Goal: Transaction & Acquisition: Subscribe to service/newsletter

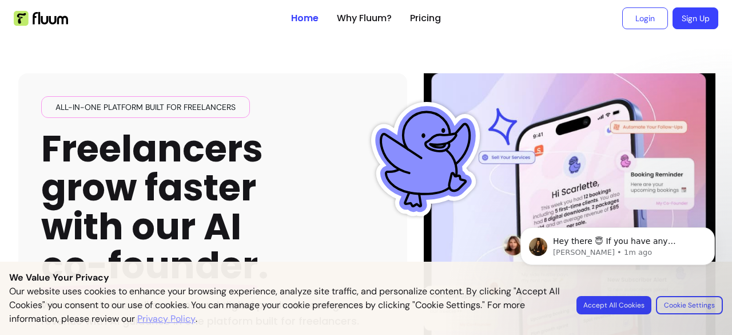
click at [609, 307] on body "Hey there 😇 If you have any question about what you can do with Fluum, I'm here…" at bounding box center [618, 266] width 220 height 117
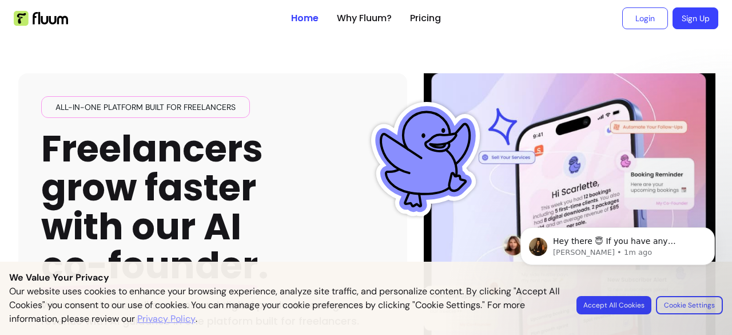
click at [609, 307] on body "Hey there 😇 If you have any question about what you can do with Fluum, I'm here…" at bounding box center [618, 266] width 220 height 117
click at [477, 291] on p "Our website uses cookies to enhance your browsing experience, analyze site traf…" at bounding box center [286, 304] width 554 height 41
click at [639, 309] on body "Hey there 😇 If you have any question about what you can do with Fluum, I'm here…" at bounding box center [618, 266] width 220 height 117
click at [702, 298] on body "Hey there 😇 If you have any question about what you can do with Fluum, I'm here…" at bounding box center [618, 266] width 220 height 117
click at [607, 311] on body "Hey there 😇 If you have any question about what you can do with Fluum, I'm here…" at bounding box center [618, 266] width 220 height 117
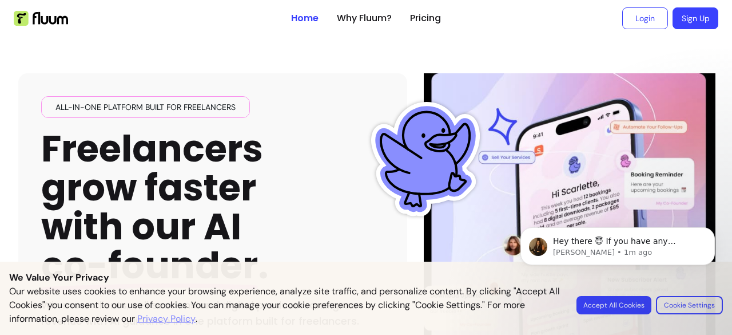
click at [693, 305] on body "Hey there 😇 If you have any question about what you can do with Fluum, I'm here…" at bounding box center [618, 266] width 220 height 117
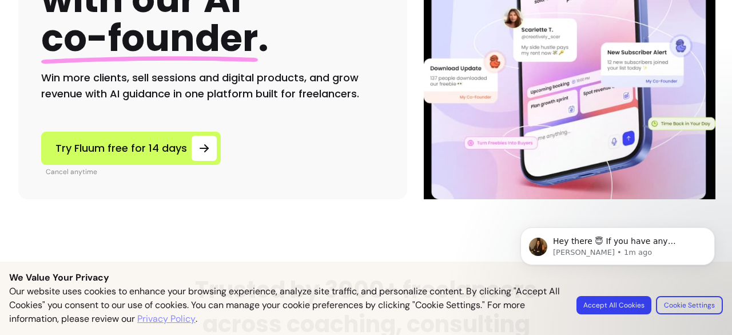
click at [514, 185] on img at bounding box center [570, 22] width 288 height 353
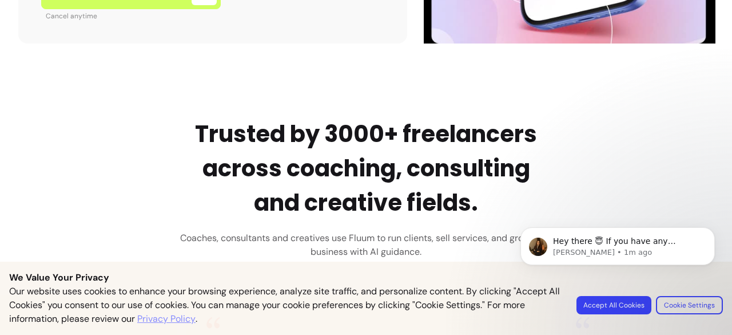
scroll to position [384, 0]
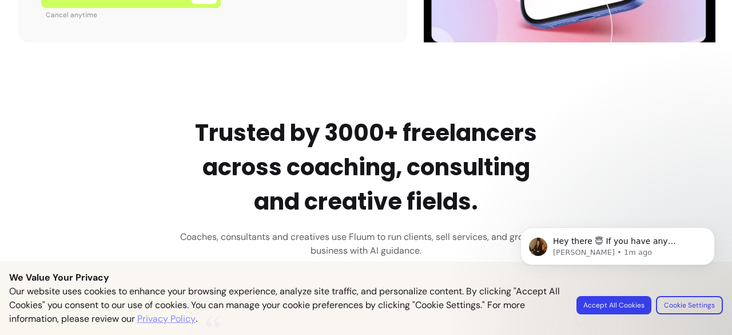
click at [174, 321] on link "Privacy Policy" at bounding box center [166, 319] width 58 height 14
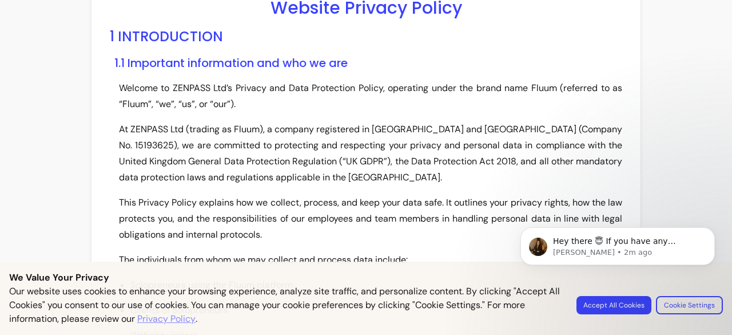
scroll to position [59, 0]
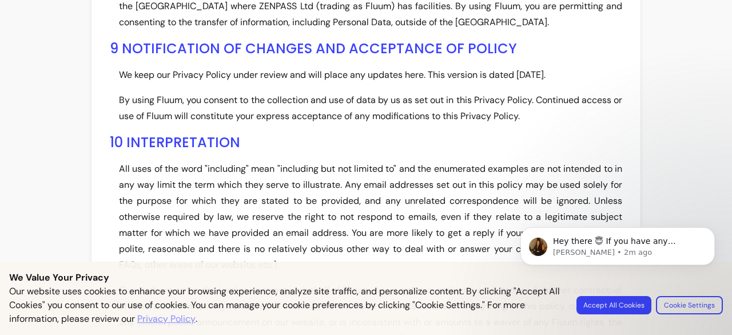
scroll to position [4980, 0]
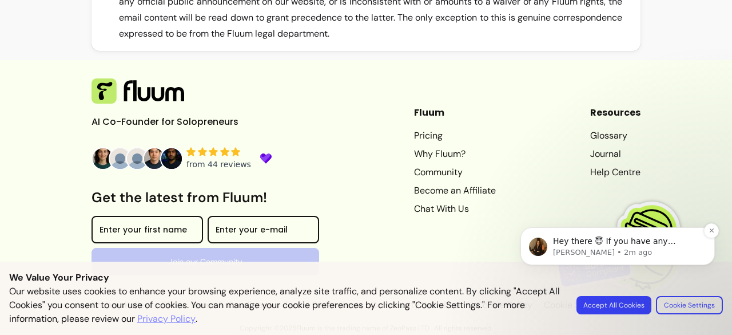
click at [606, 236] on span "Hey there 😇 If you have any question about what you can do with Fluum, I'm here…" at bounding box center [617, 252] width 129 height 32
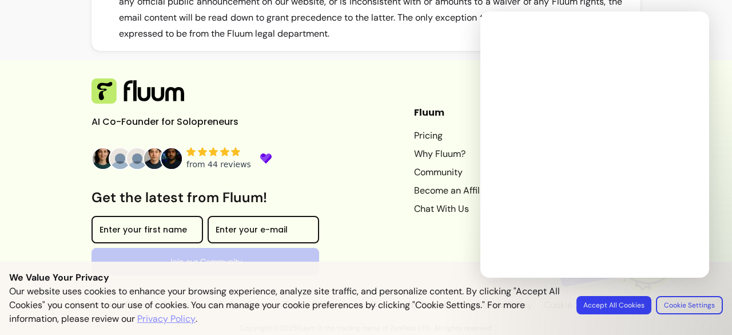
scroll to position [0, 0]
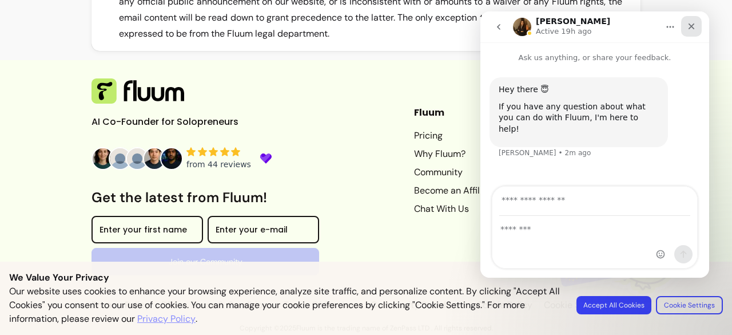
click at [692, 23] on icon "Close" at bounding box center [691, 26] width 9 height 9
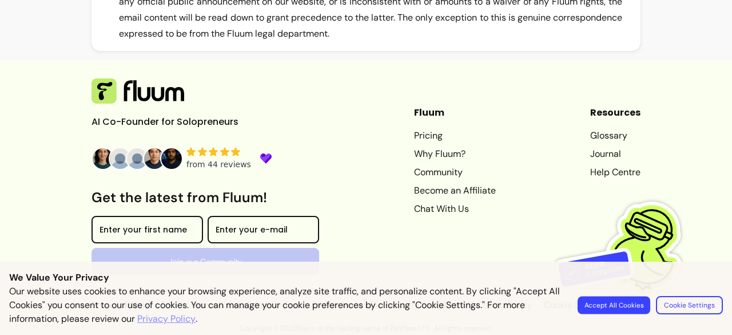
click at [627, 307] on button "Accept All Cookies" at bounding box center [614, 305] width 73 height 18
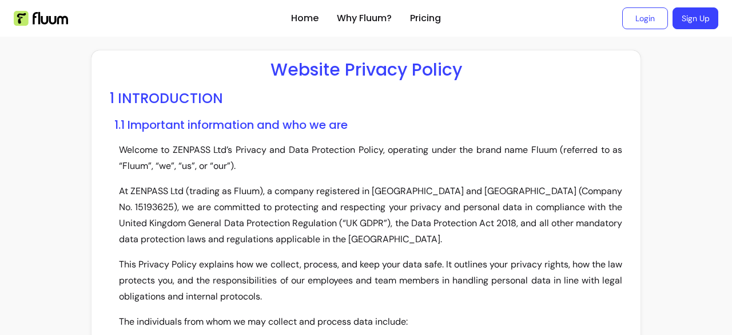
click at [299, 28] on ul "Home Why Fluum? Pricing" at bounding box center [366, 18] width 150 height 37
click at [301, 25] on ul "Home Why Fluum? Pricing" at bounding box center [366, 18] width 150 height 37
click at [301, 25] on link "Home" at bounding box center [304, 18] width 27 height 14
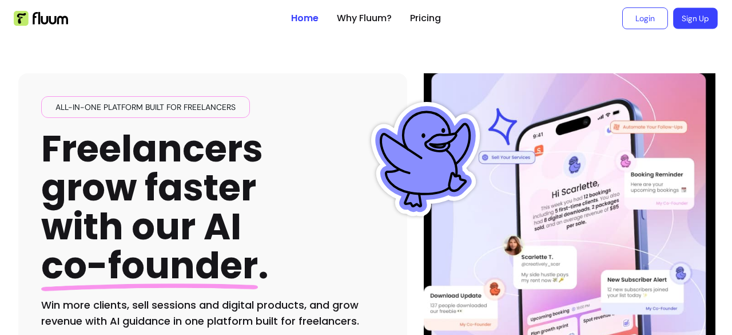
click at [685, 21] on link "Sign Up" at bounding box center [695, 18] width 45 height 21
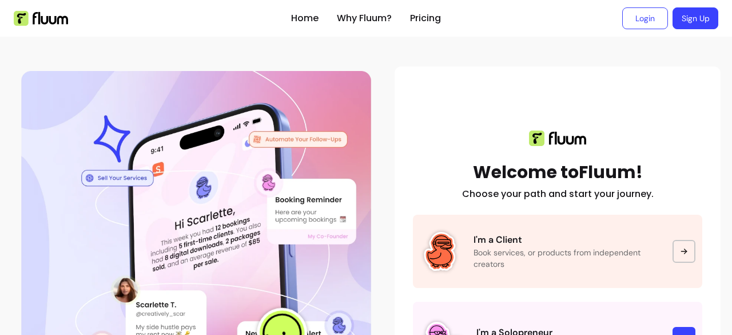
scroll to position [200, 0]
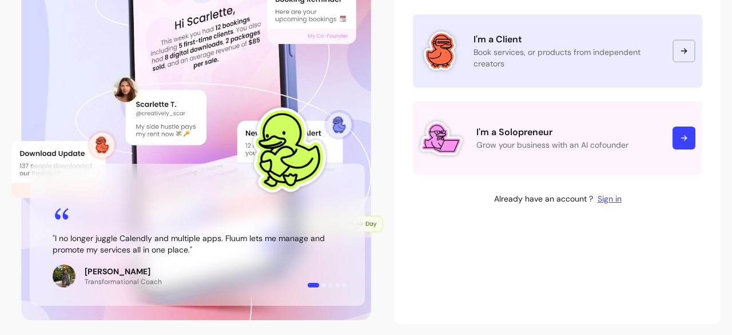
click at [593, 51] on p "Book services, or products from independent creators" at bounding box center [566, 57] width 185 height 23
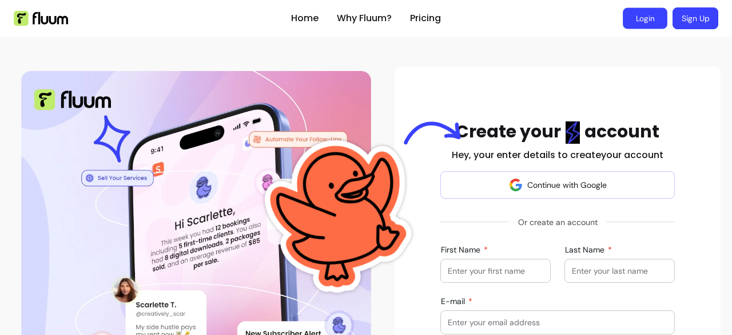
click at [623, 25] on link "Login" at bounding box center [645, 18] width 45 height 21
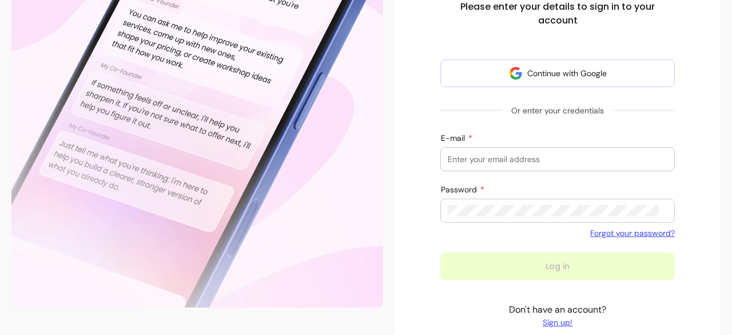
scroll to position [218, 0]
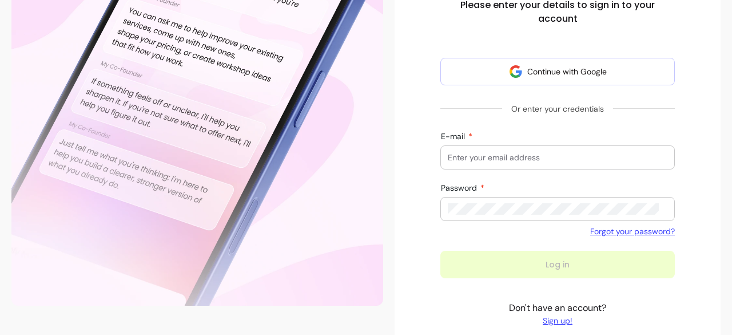
click at [479, 128] on form "Continue with Google Or enter your credentials E-mail Password Forgot your pass…" at bounding box center [557, 168] width 235 height 220
click at [474, 159] on input "E-mail" at bounding box center [558, 157] width 220 height 11
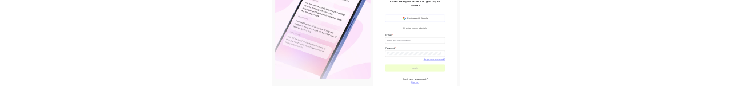
scroll to position [0, 0]
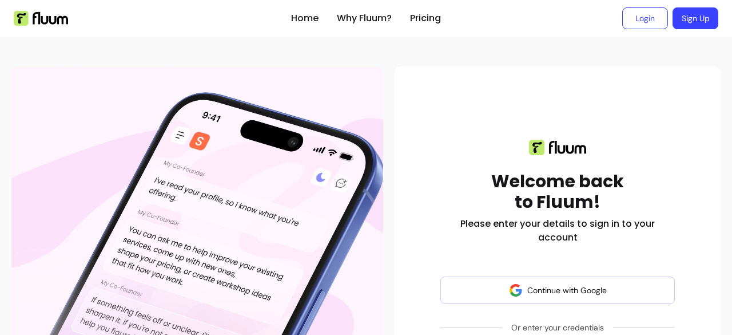
click at [47, 11] on img at bounding box center [41, 18] width 54 height 15
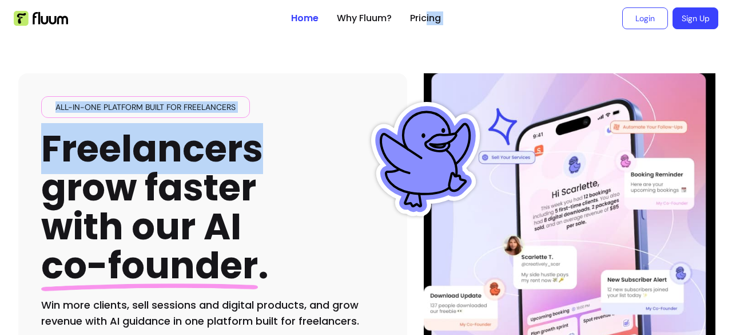
drag, startPoint x: 394, startPoint y: 49, endPoint x: 421, endPoint y: 29, distance: 34.0
click at [421, 29] on ul "Home Why Fluum? Pricing" at bounding box center [366, 18] width 150 height 37
